Goal: Transaction & Acquisition: Purchase product/service

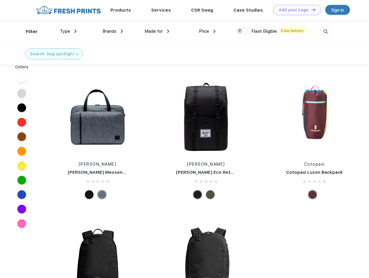
scroll to position [0, 0]
click at [295, 10] on link "Add your Logo Design Tool" at bounding box center [297, 10] width 48 height 10
click at [0, 0] on div "Design Tool" at bounding box center [0, 0] width 0 height 0
click at [311, 10] on link "Add your Logo Design Tool" at bounding box center [297, 10] width 48 height 10
click at [28, 32] on div "Filter" at bounding box center [32, 31] width 12 height 7
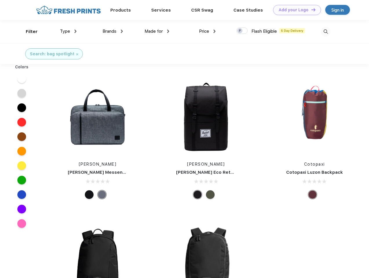
click at [68, 31] on span "Type" at bounding box center [65, 31] width 10 height 5
click at [113, 31] on span "Brands" at bounding box center [110, 31] width 14 height 5
click at [157, 31] on span "Made for" at bounding box center [154, 31] width 18 height 5
click at [207, 31] on span "Price" at bounding box center [204, 31] width 10 height 5
click at [242, 31] on div at bounding box center [241, 31] width 11 height 6
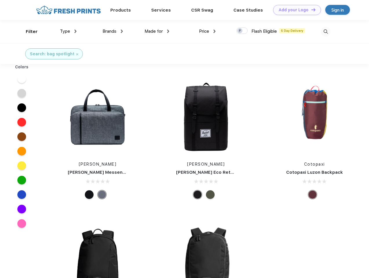
click at [240, 31] on input "checkbox" at bounding box center [238, 29] width 4 height 4
click at [326, 32] on img at bounding box center [326, 32] width 10 height 10
